Goal: Task Accomplishment & Management: Use online tool/utility

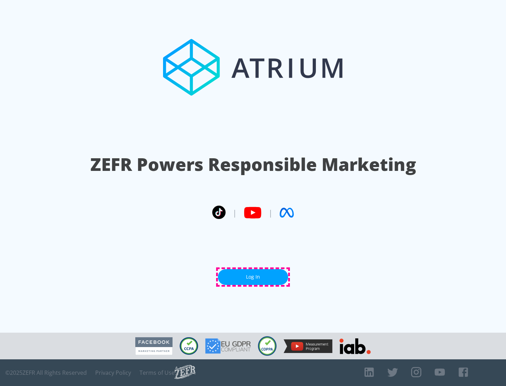
click at [253, 277] on link "Log In" at bounding box center [253, 277] width 70 height 16
